Goal: Information Seeking & Learning: Learn about a topic

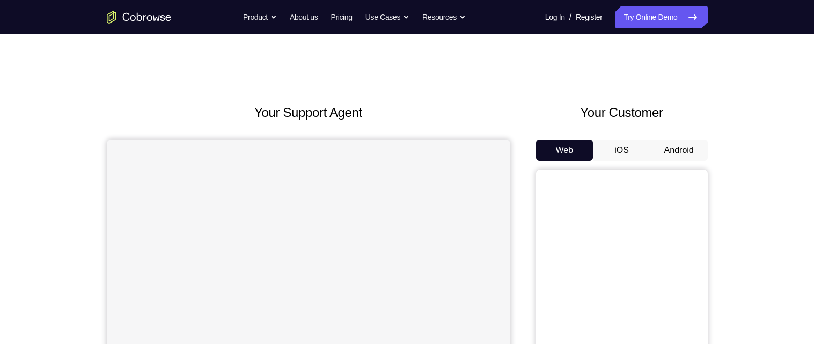
click at [554, 123] on div "Your Customer Web iOS Android" at bounding box center [622, 301] width 172 height 397
click at [685, 154] on button "Android" at bounding box center [678, 150] width 57 height 21
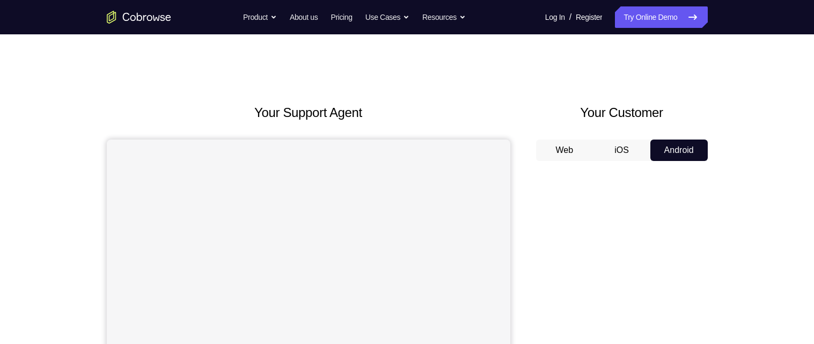
click at [628, 147] on button "iOS" at bounding box center [621, 150] width 57 height 21
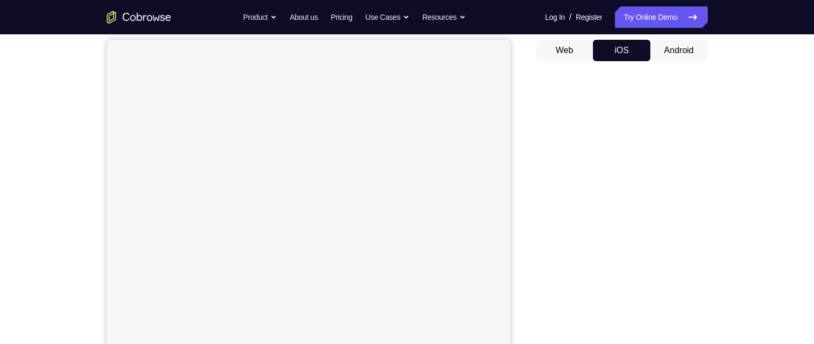
scroll to position [104, 0]
click at [715, 26] on div "Go back Powerful, Flexible and Trustworthy. Avoid all extra friction for both A…" at bounding box center [407, 16] width 687 height 21
click at [682, 48] on button "Android" at bounding box center [678, 46] width 57 height 21
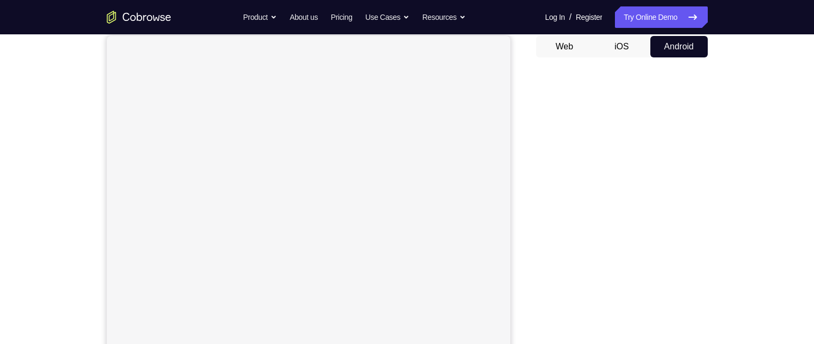
click at [627, 47] on button "iOS" at bounding box center [621, 46] width 57 height 21
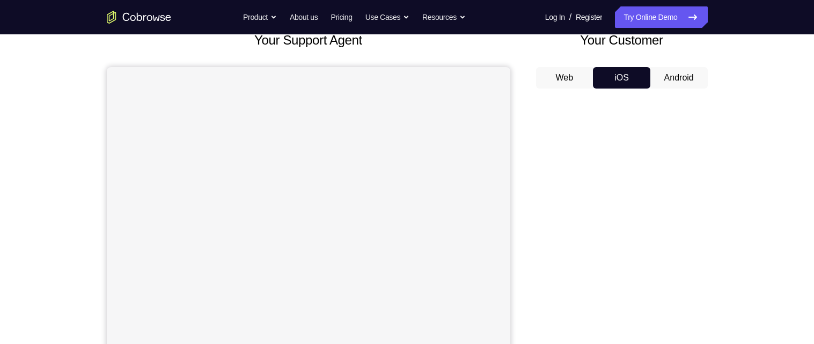
scroll to position [71, 0]
click at [685, 73] on button "Android" at bounding box center [678, 78] width 57 height 21
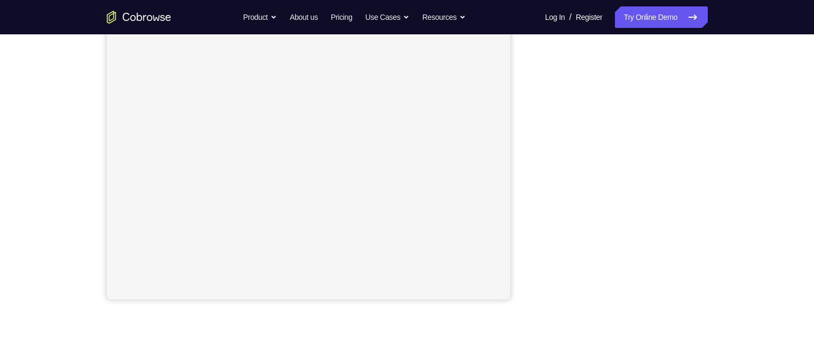
scroll to position [230, 0]
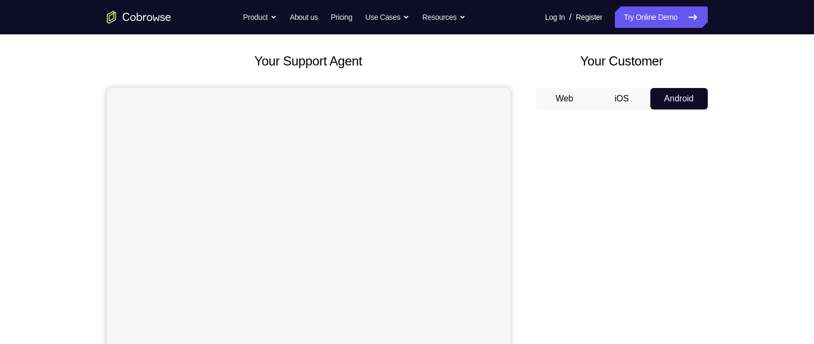
click at [626, 94] on button "iOS" at bounding box center [621, 98] width 57 height 21
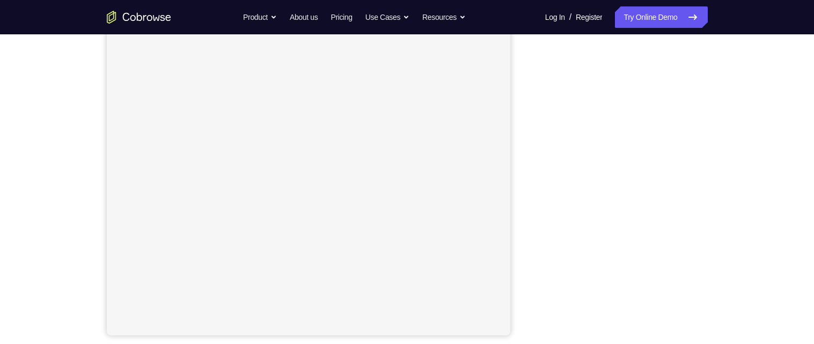
scroll to position [173, 0]
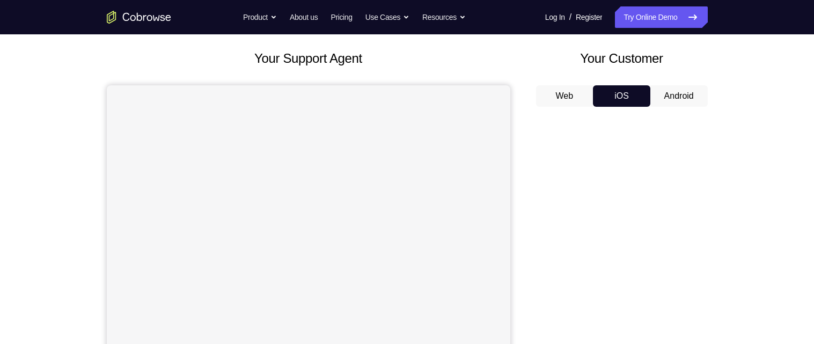
click at [687, 92] on button "Android" at bounding box center [678, 95] width 57 height 21
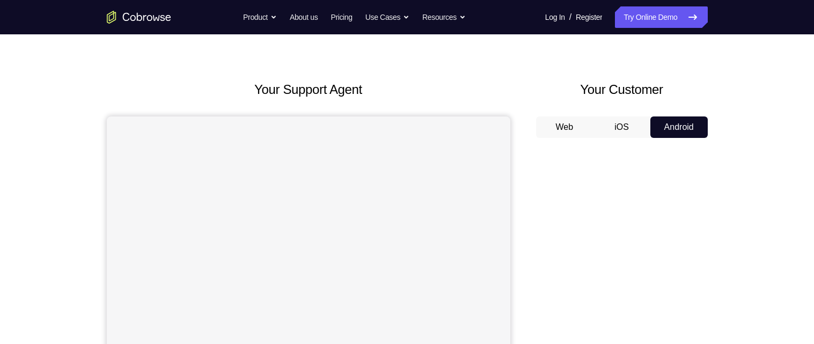
scroll to position [23, 0]
click at [617, 117] on button "iOS" at bounding box center [621, 127] width 57 height 21
click at [566, 128] on button "Web" at bounding box center [564, 127] width 57 height 21
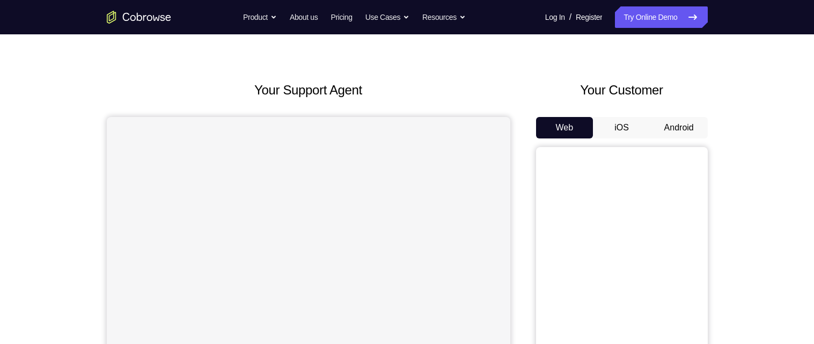
click at [624, 129] on button "iOS" at bounding box center [621, 127] width 57 height 21
click at [686, 122] on button "Android" at bounding box center [678, 127] width 57 height 21
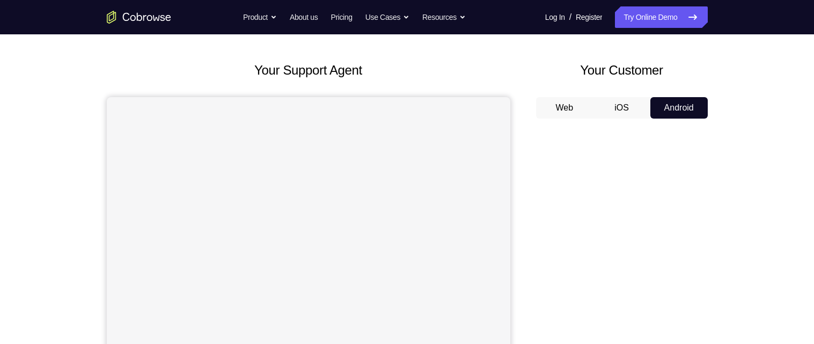
scroll to position [37, 0]
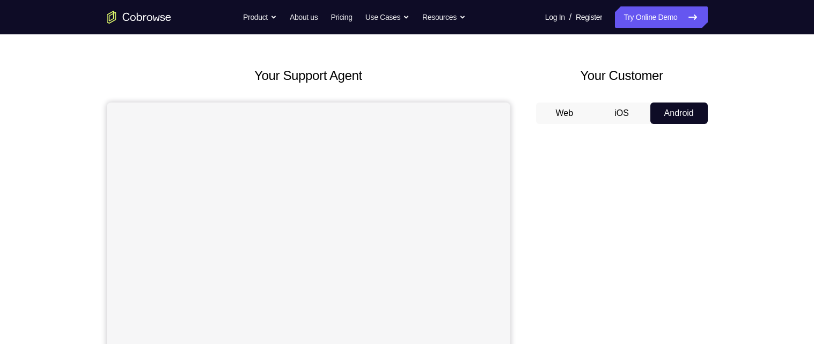
click at [624, 107] on button "iOS" at bounding box center [621, 113] width 57 height 21
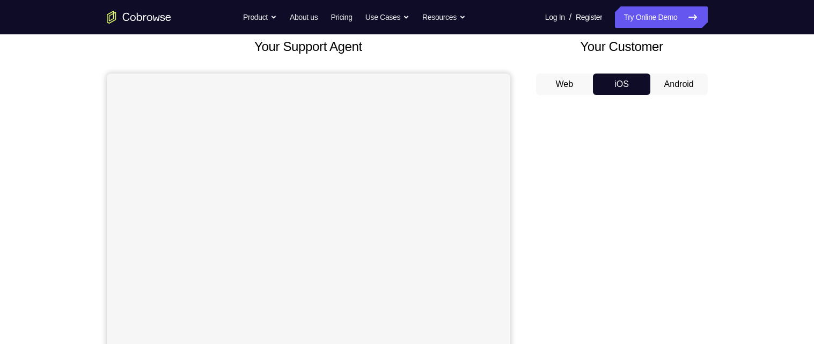
scroll to position [65, 0]
click at [682, 87] on button "Android" at bounding box center [678, 85] width 57 height 21
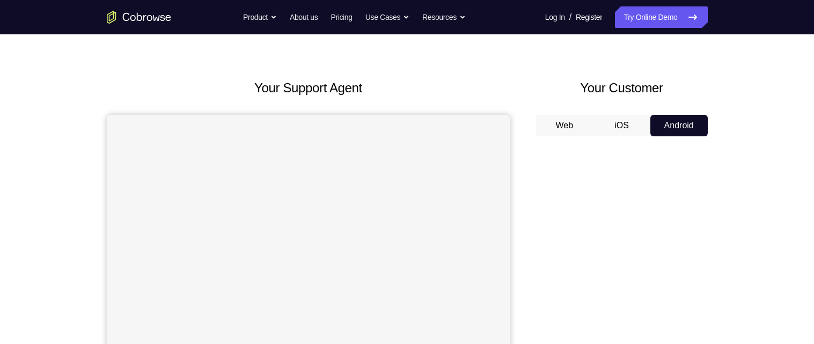
scroll to position [20, 0]
